Goal: Transaction & Acquisition: Subscribe to service/newsletter

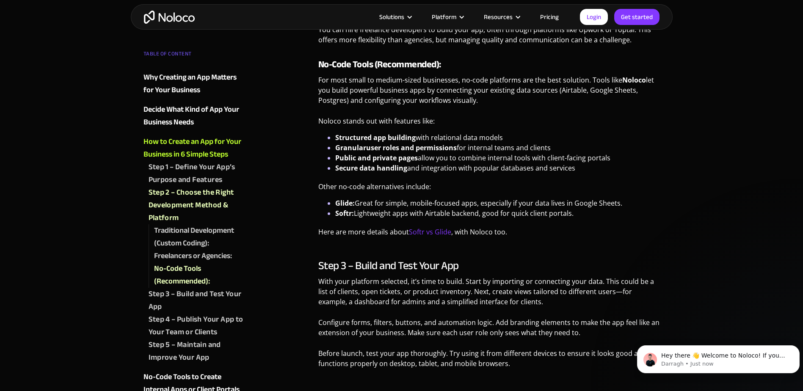
scroll to position [1736, 0]
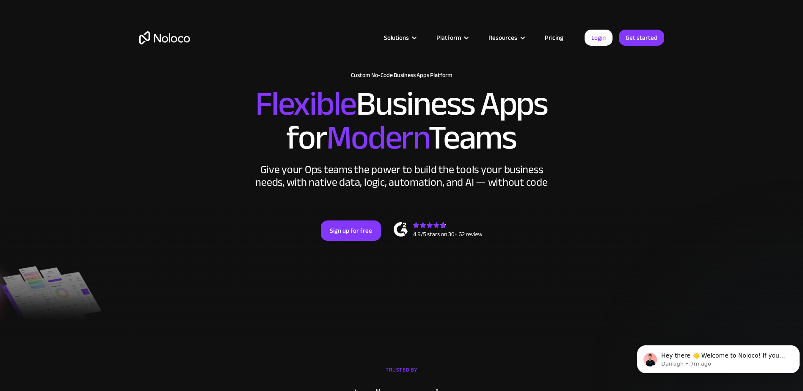
click at [554, 39] on link "Pricing" at bounding box center [554, 37] width 40 height 11
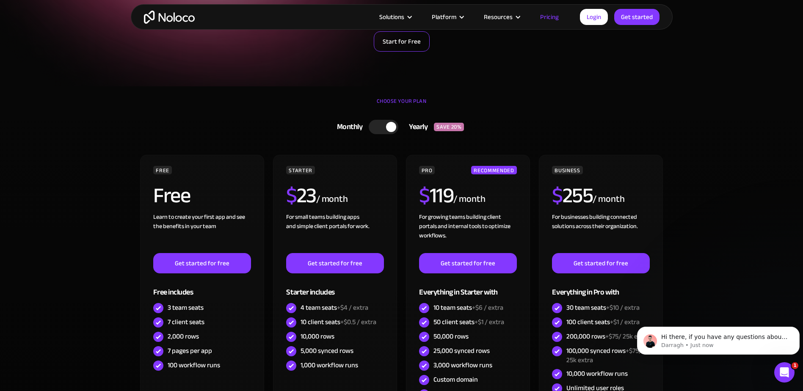
click at [402, 44] on link "Start for Free" at bounding box center [402, 41] width 56 height 20
